Goal: Register for event/course

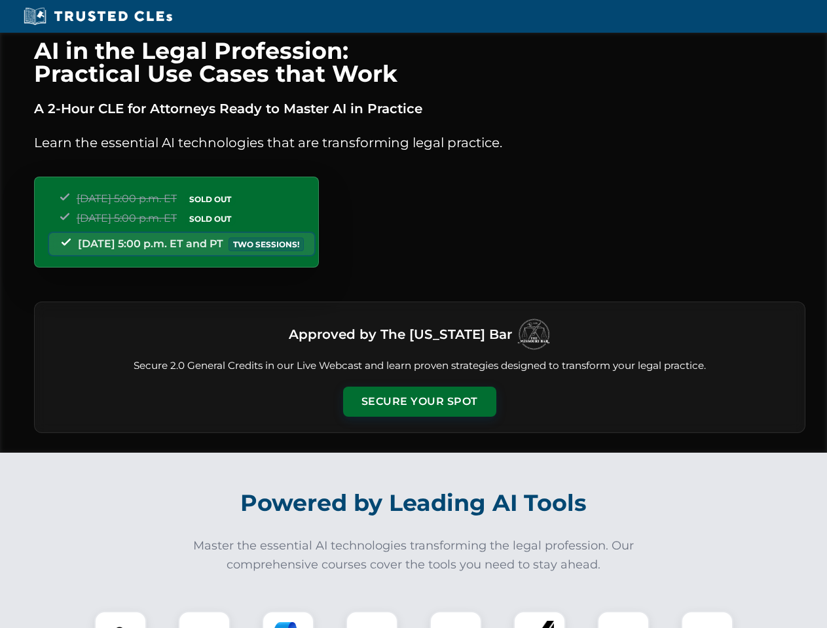
click at [419, 402] on button "Secure Your Spot" at bounding box center [419, 402] width 153 height 30
click at [120, 620] on img at bounding box center [120, 637] width 38 height 38
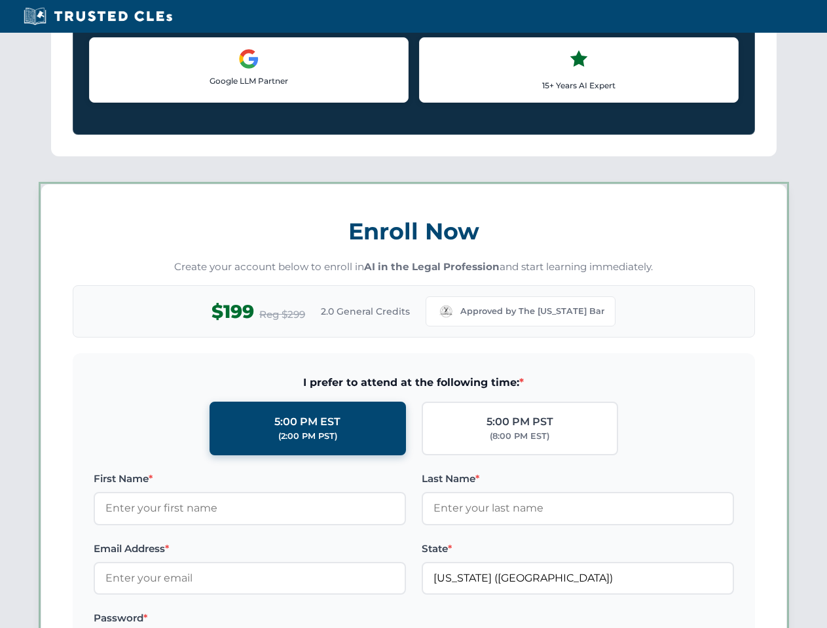
click at [288, 620] on label "Password *" at bounding box center [250, 619] width 312 height 16
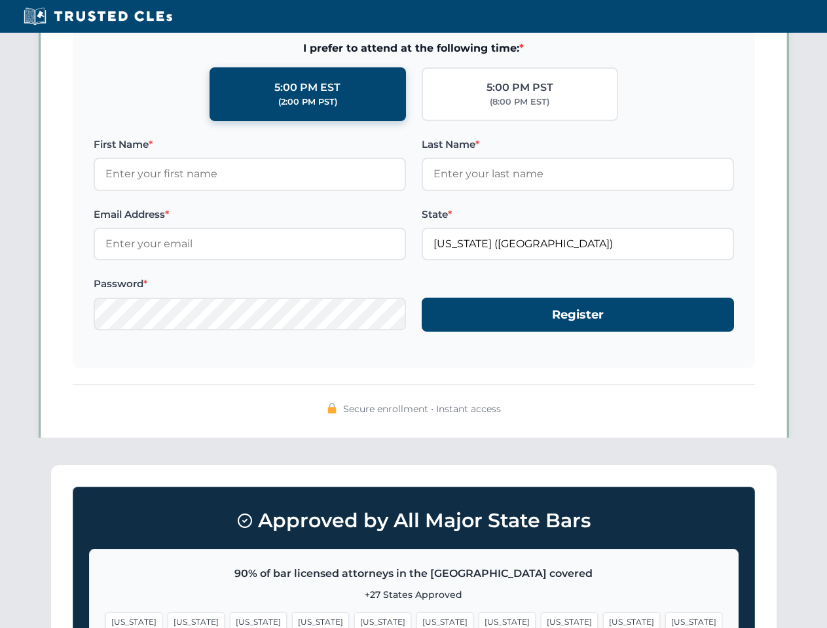
click at [603, 620] on span "[US_STATE]" at bounding box center [631, 622] width 57 height 19
